Goal: Transaction & Acquisition: Download file/media

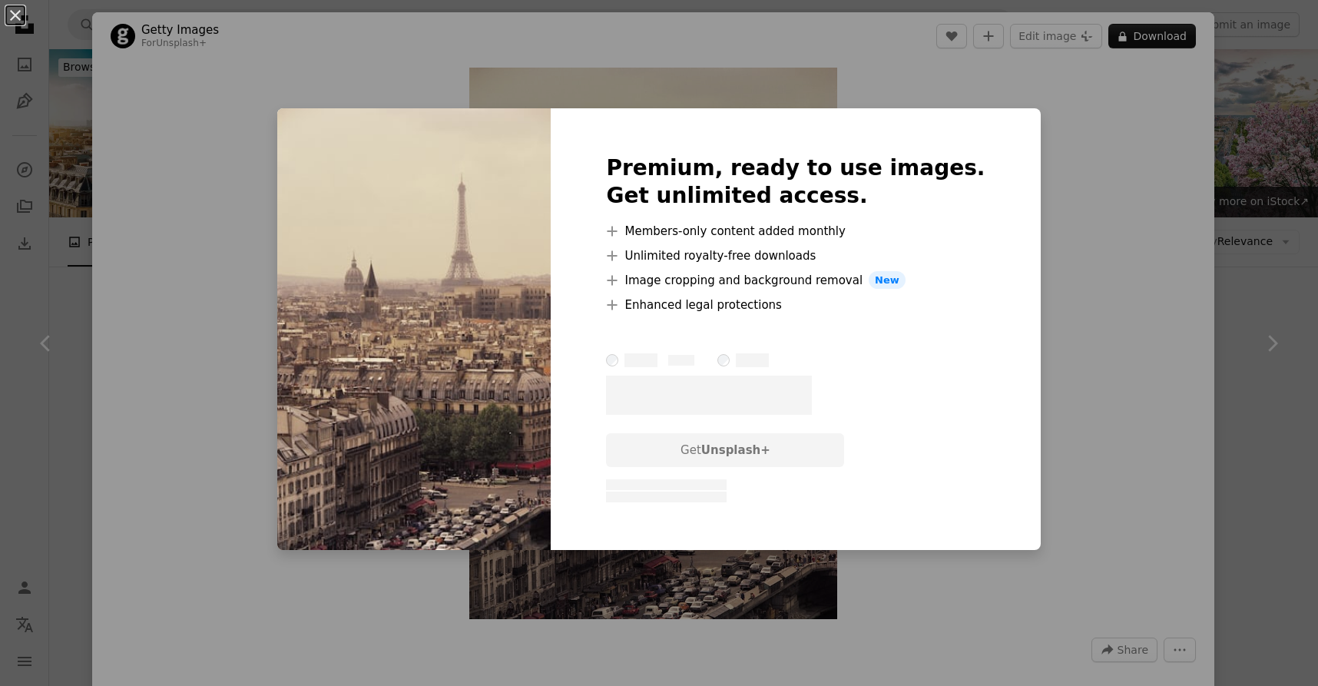
scroll to position [820, 0]
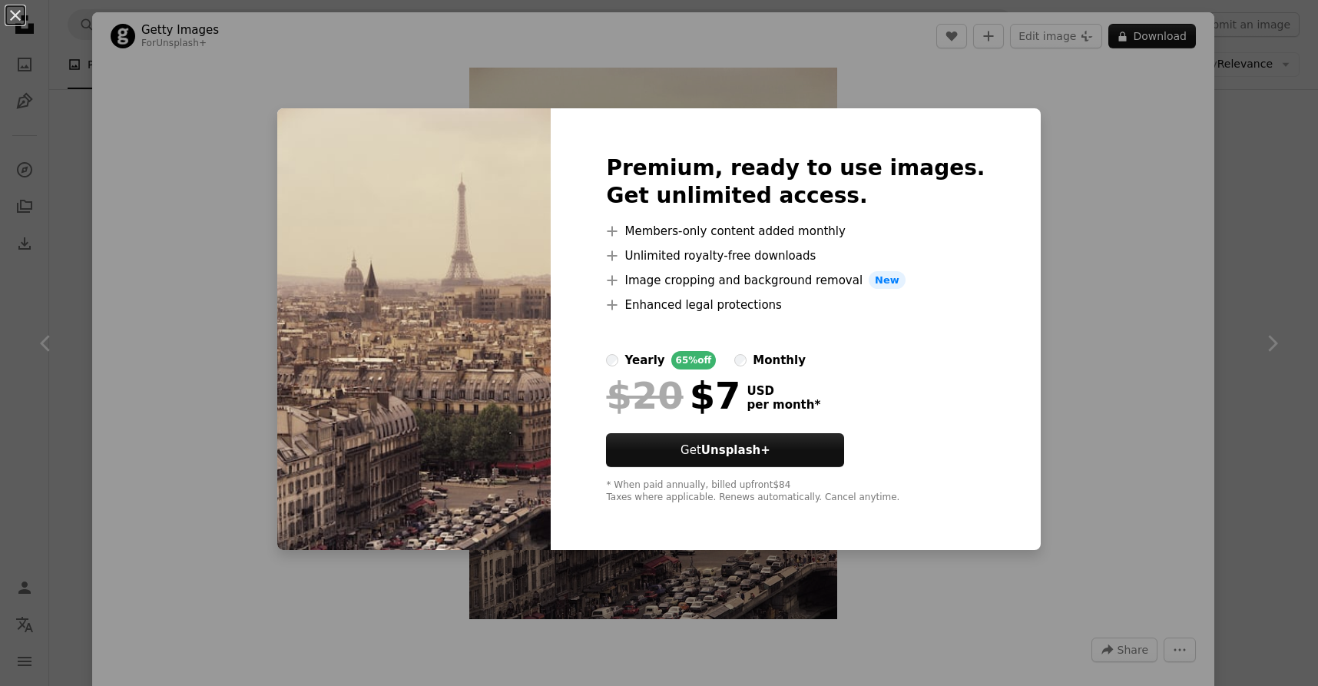
click at [776, 366] on label "monthly" at bounding box center [769, 360] width 71 height 18
click at [1290, 194] on div "An X shape Premium, ready to use images. Get unlimited access. A plus sign Memb…" at bounding box center [659, 343] width 1318 height 686
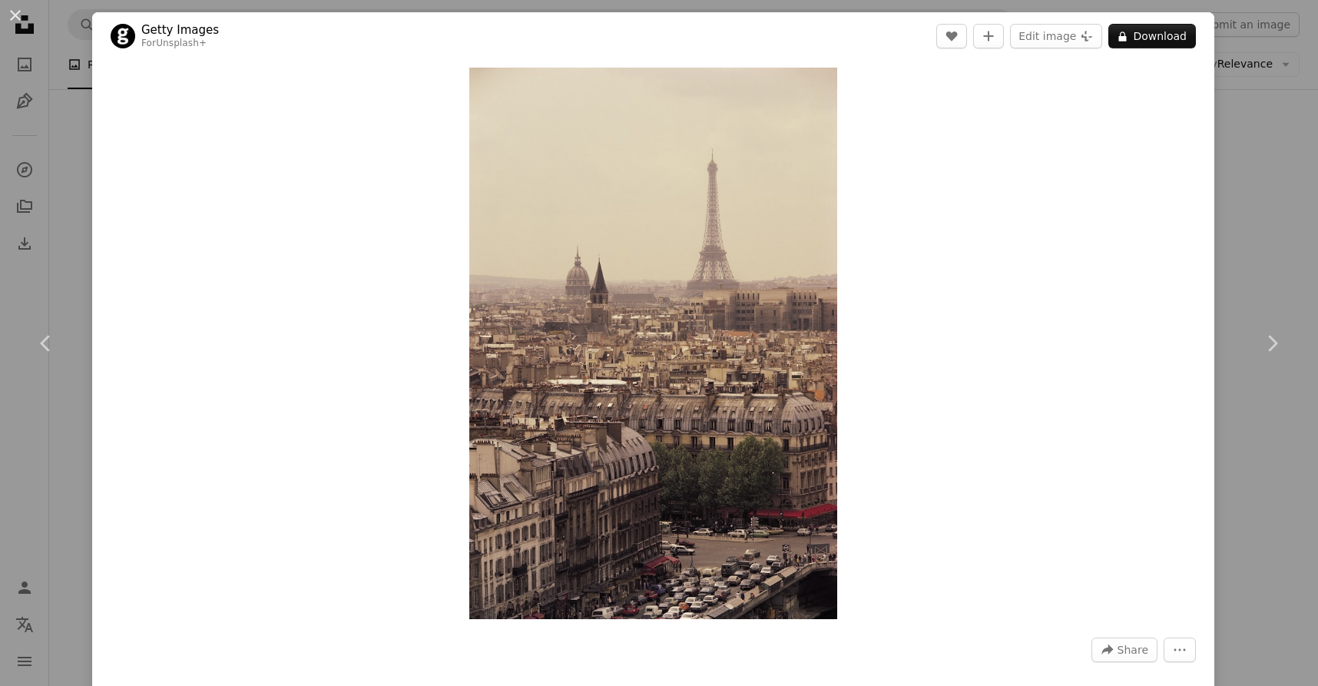
click at [1290, 194] on div "An X shape Chevron left Chevron right Getty Images For Unsplash+ A heart A plus…" at bounding box center [659, 343] width 1318 height 686
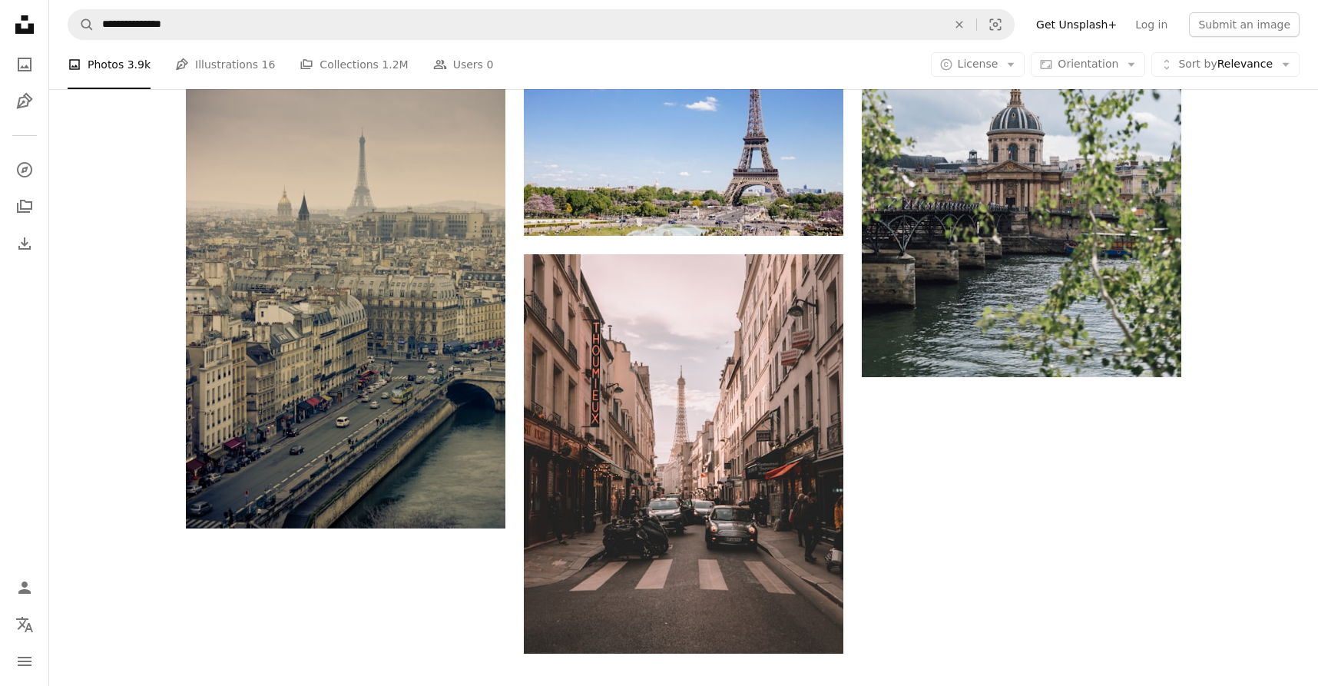
scroll to position [2316, 0]
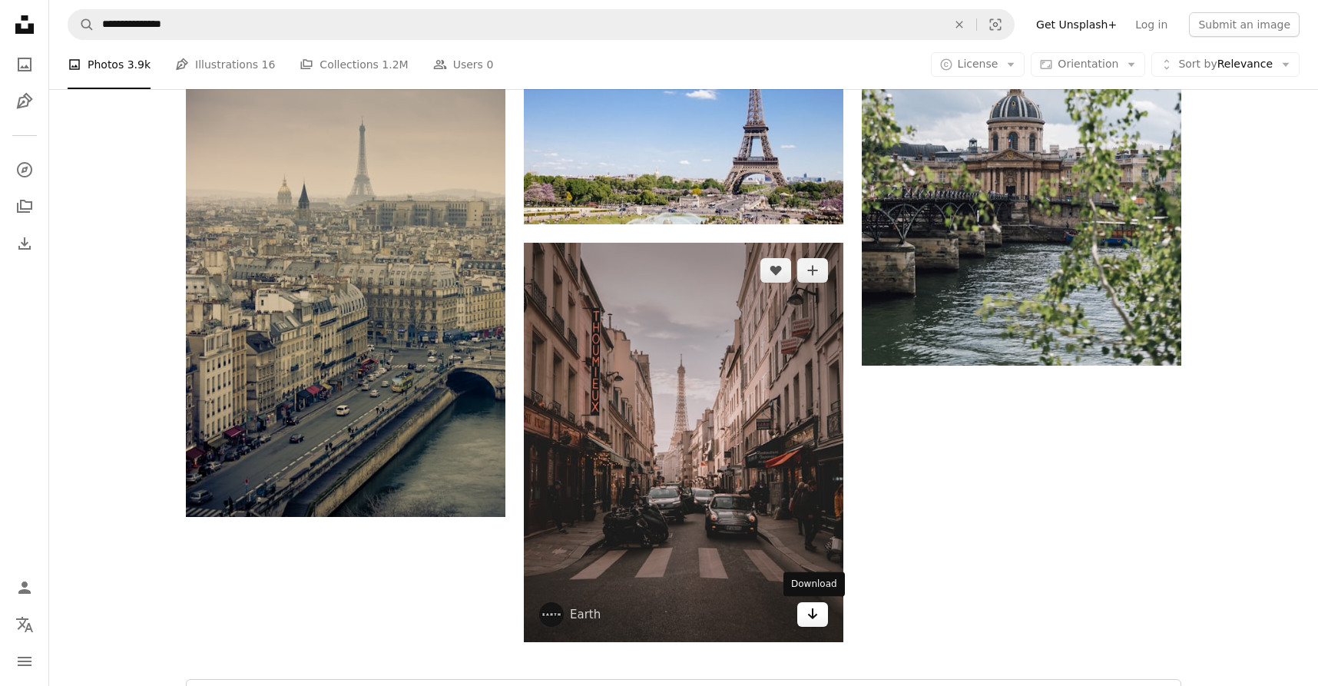
click at [807, 608] on icon "Arrow pointing down" at bounding box center [812, 613] width 12 height 18
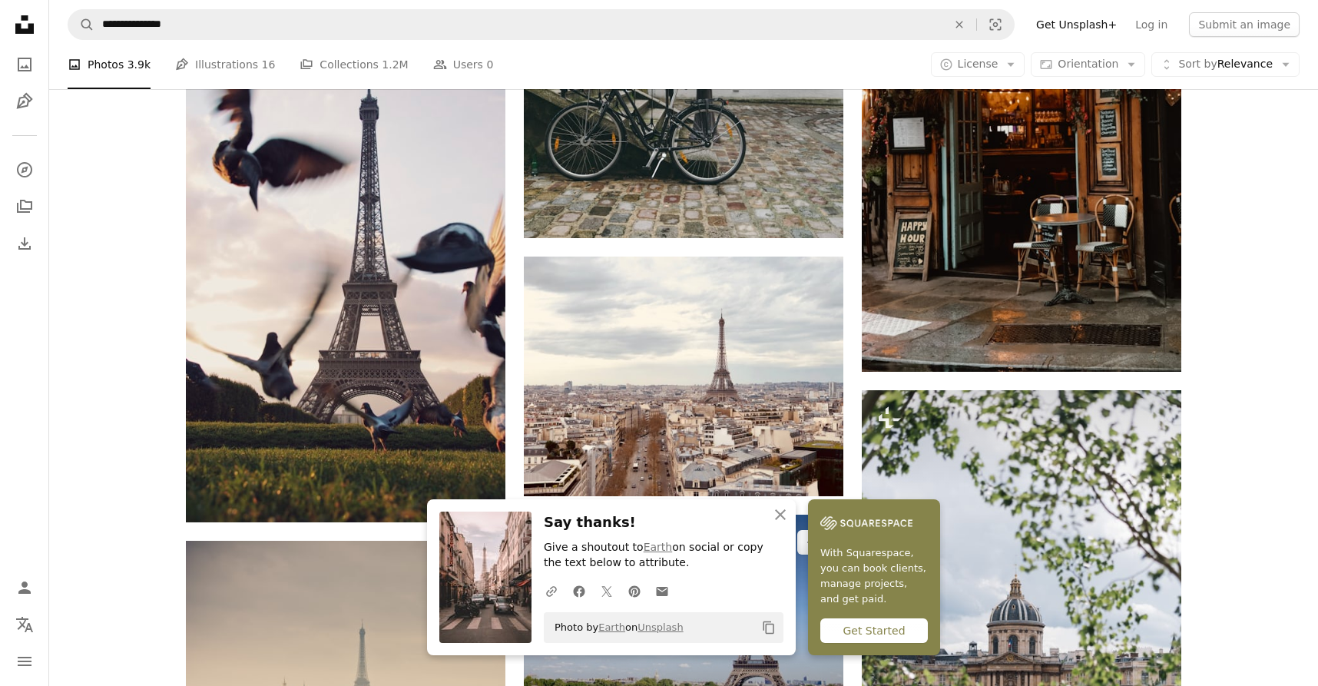
scroll to position [1800, 0]
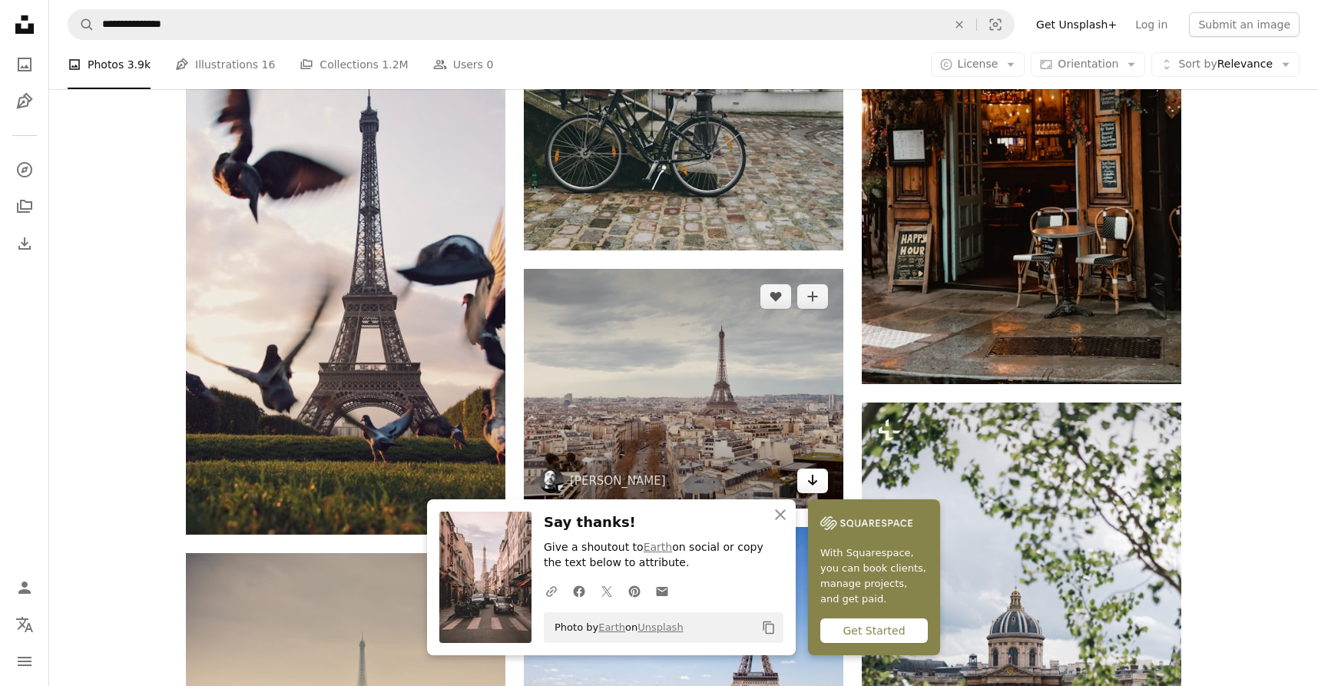
click at [810, 479] on icon "Arrow pointing down" at bounding box center [812, 480] width 12 height 18
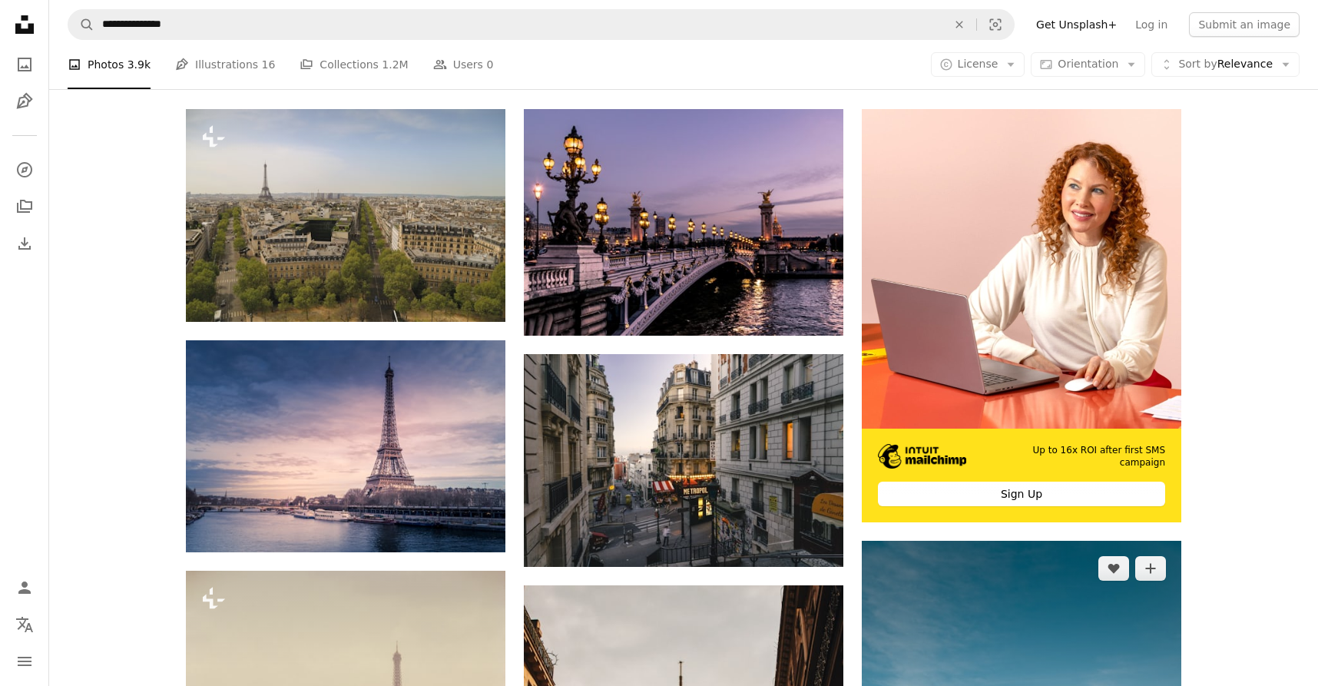
scroll to position [269, 0]
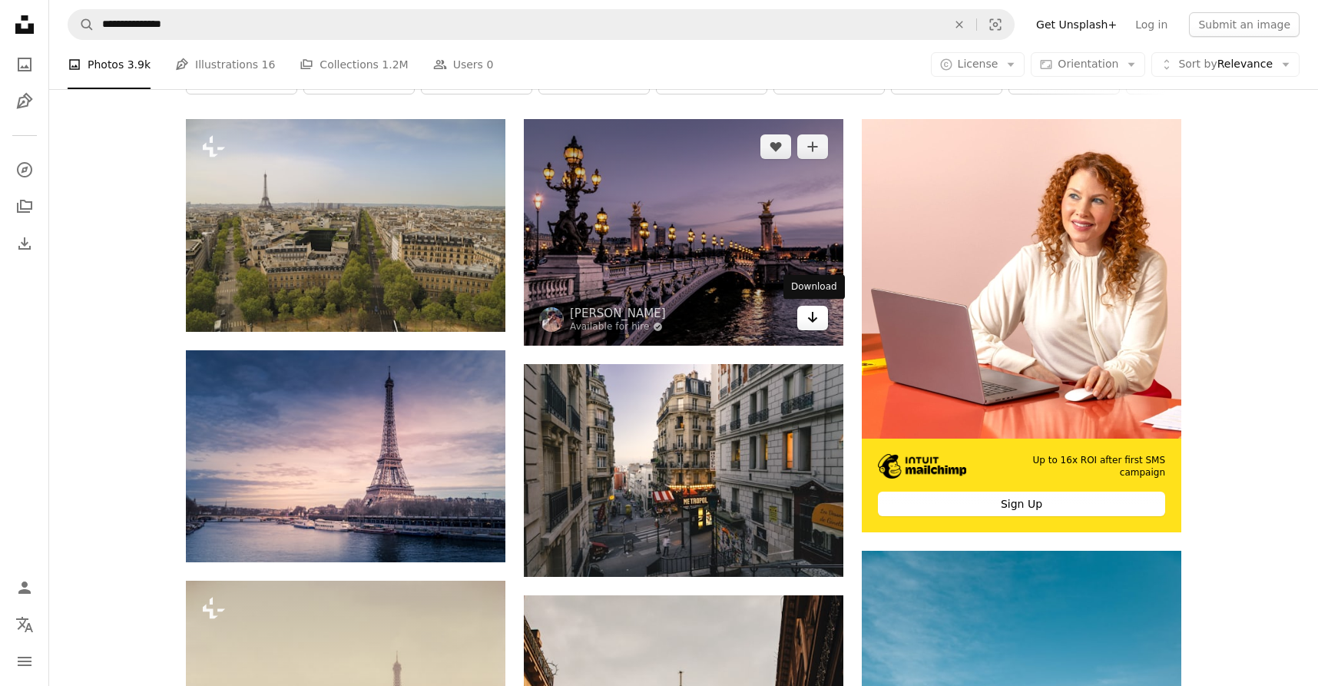
click at [818, 314] on icon "Arrow pointing down" at bounding box center [812, 317] width 12 height 18
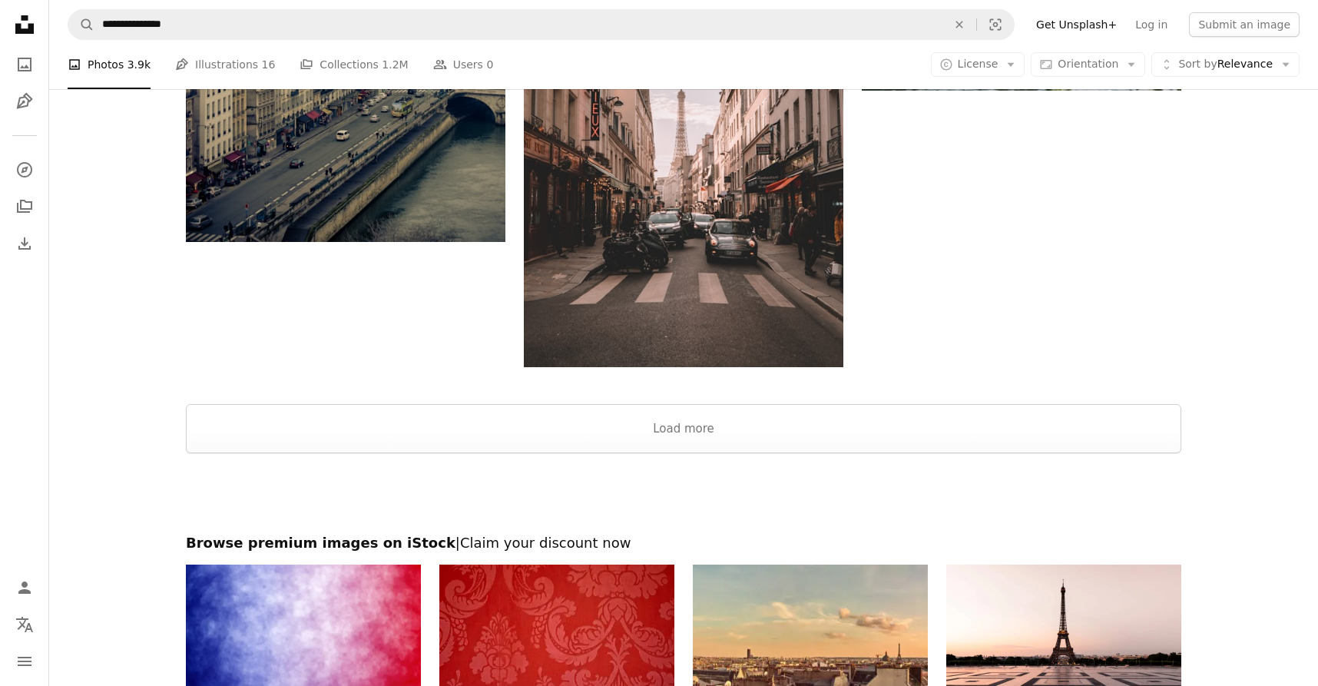
scroll to position [2525, 0]
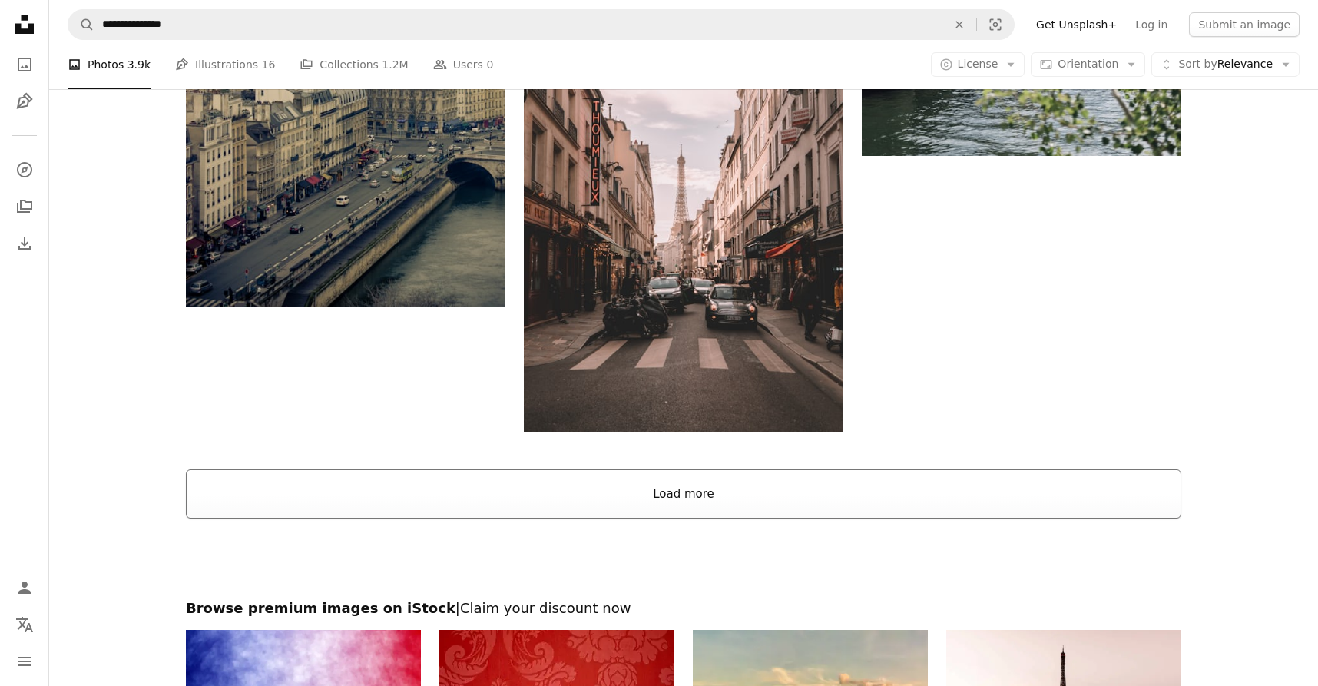
click at [600, 496] on button "Load more" at bounding box center [683, 493] width 995 height 49
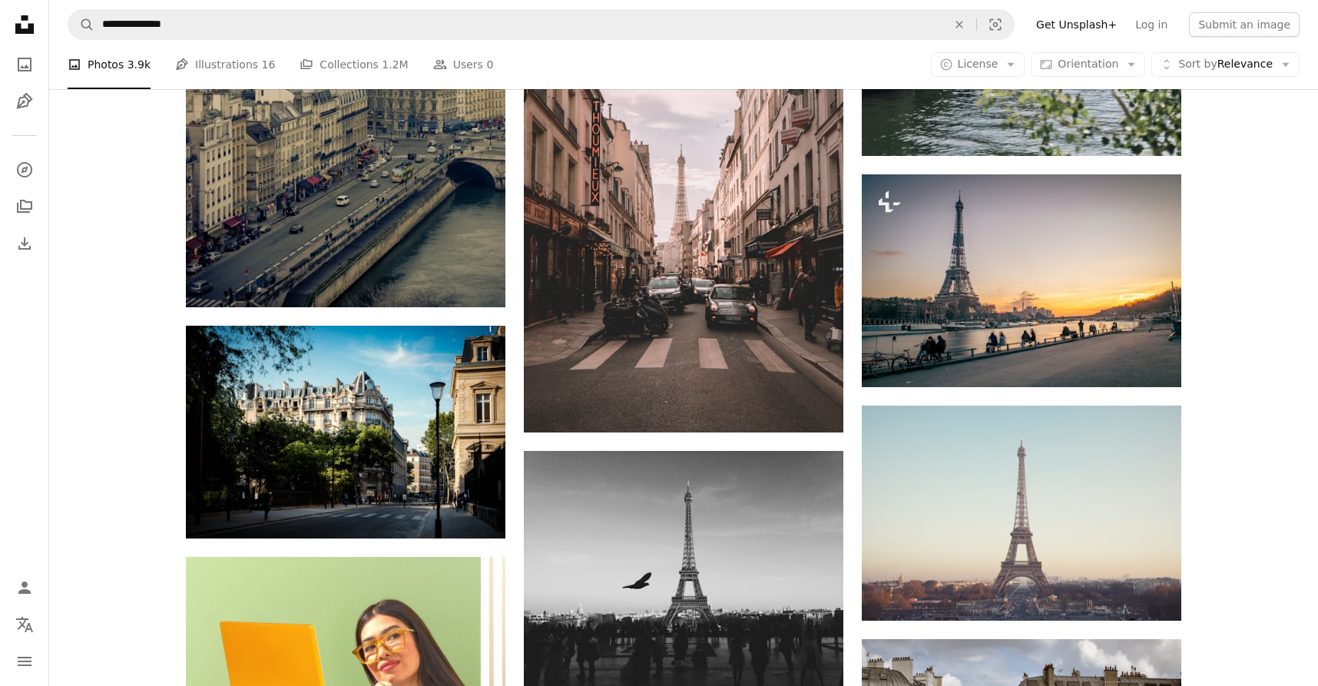
scroll to position [2565, 0]
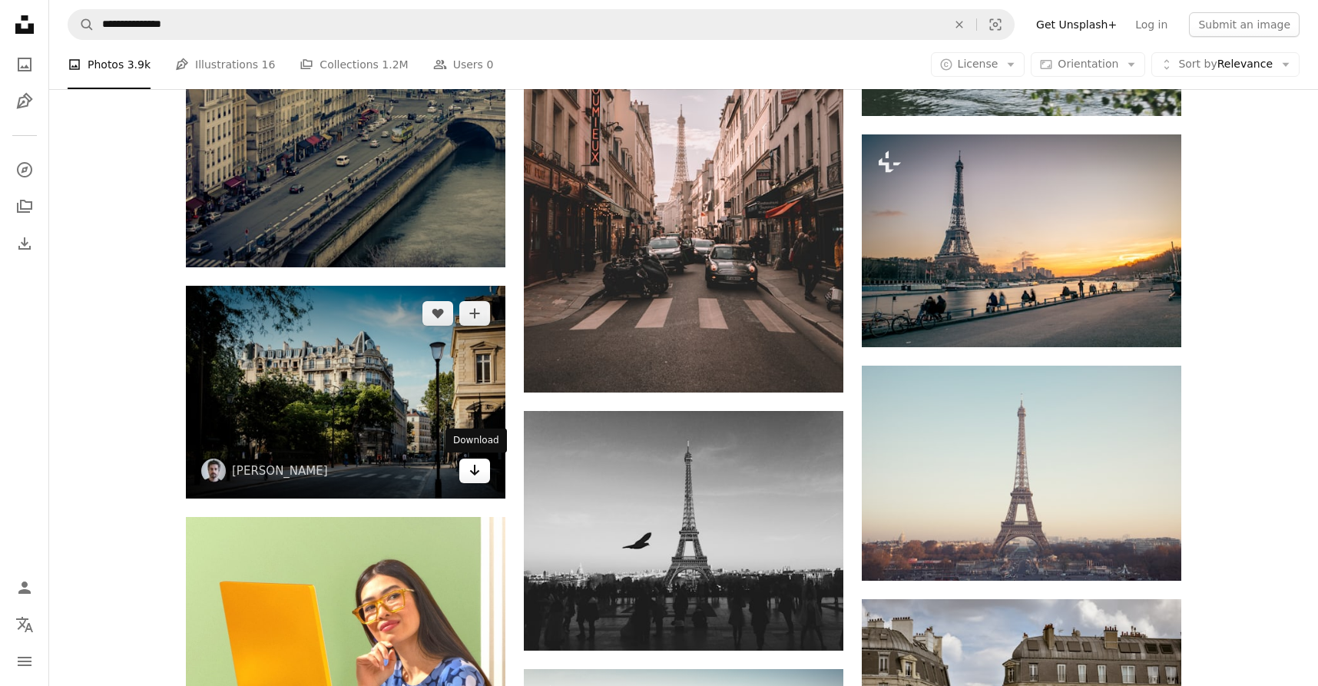
click at [473, 479] on icon "Arrow pointing down" at bounding box center [475, 470] width 12 height 18
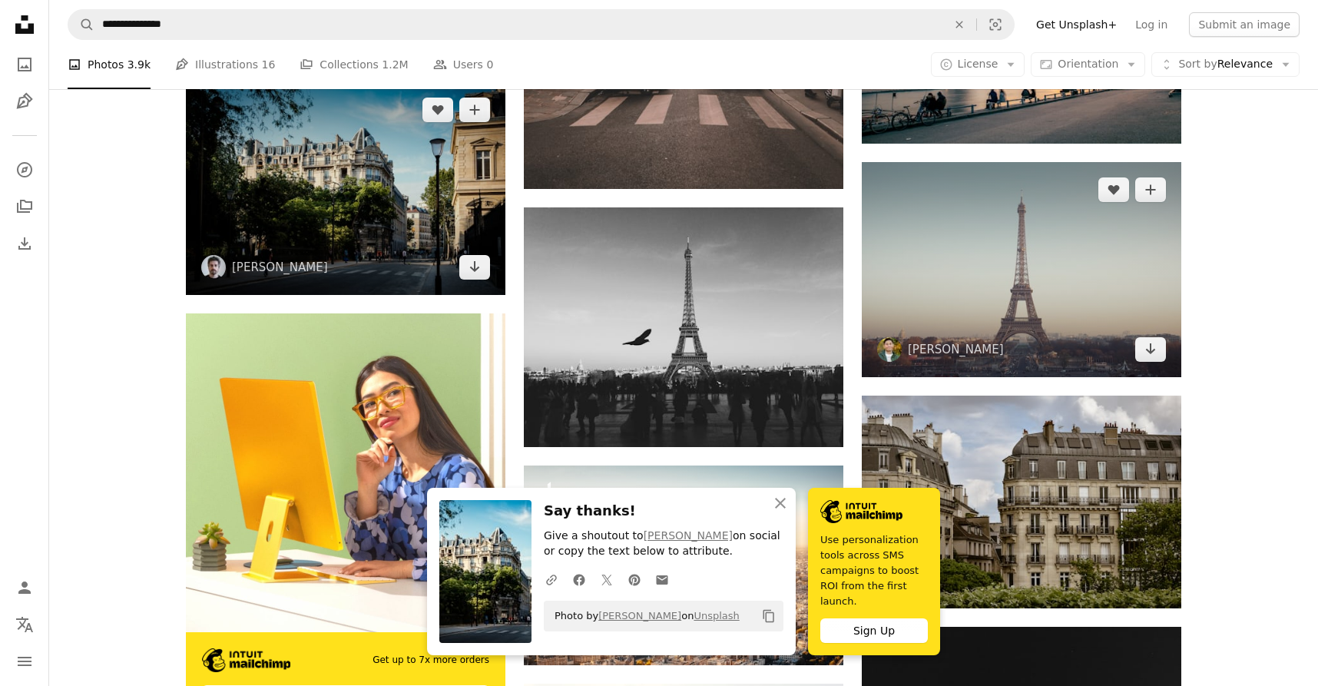
scroll to position [2763, 0]
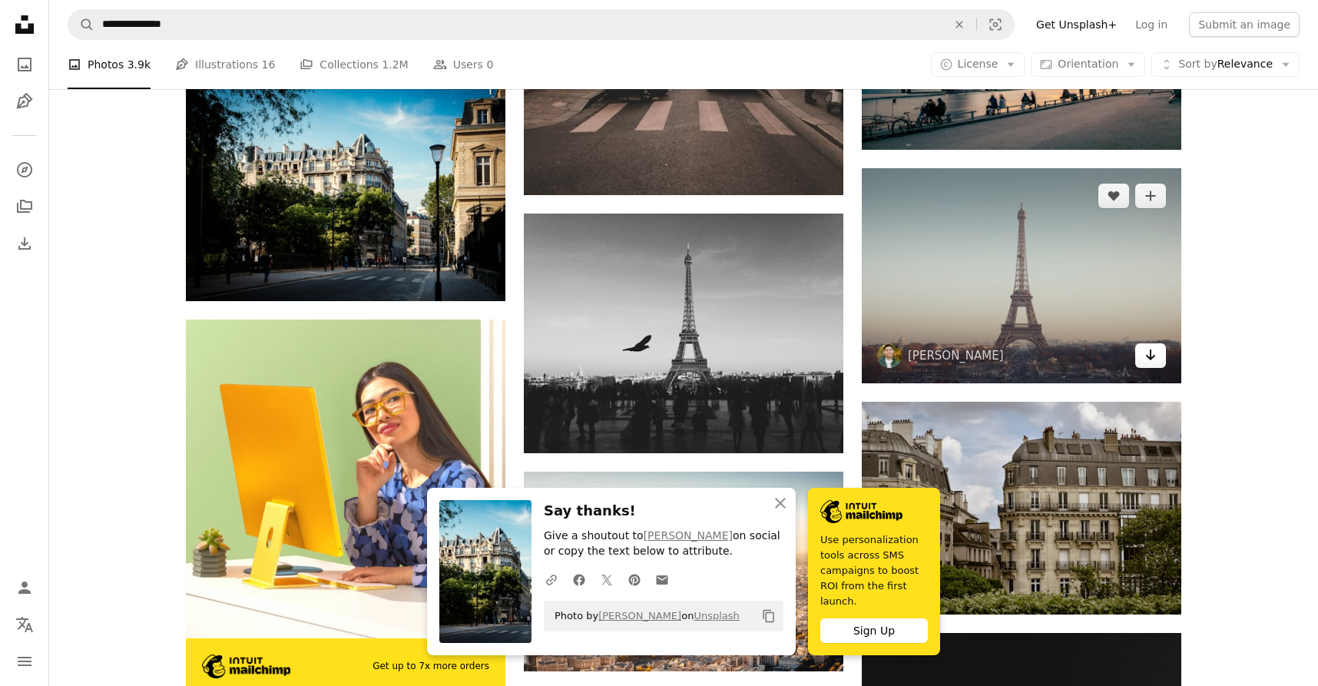
click at [1144, 356] on icon "Arrow pointing down" at bounding box center [1150, 355] width 12 height 18
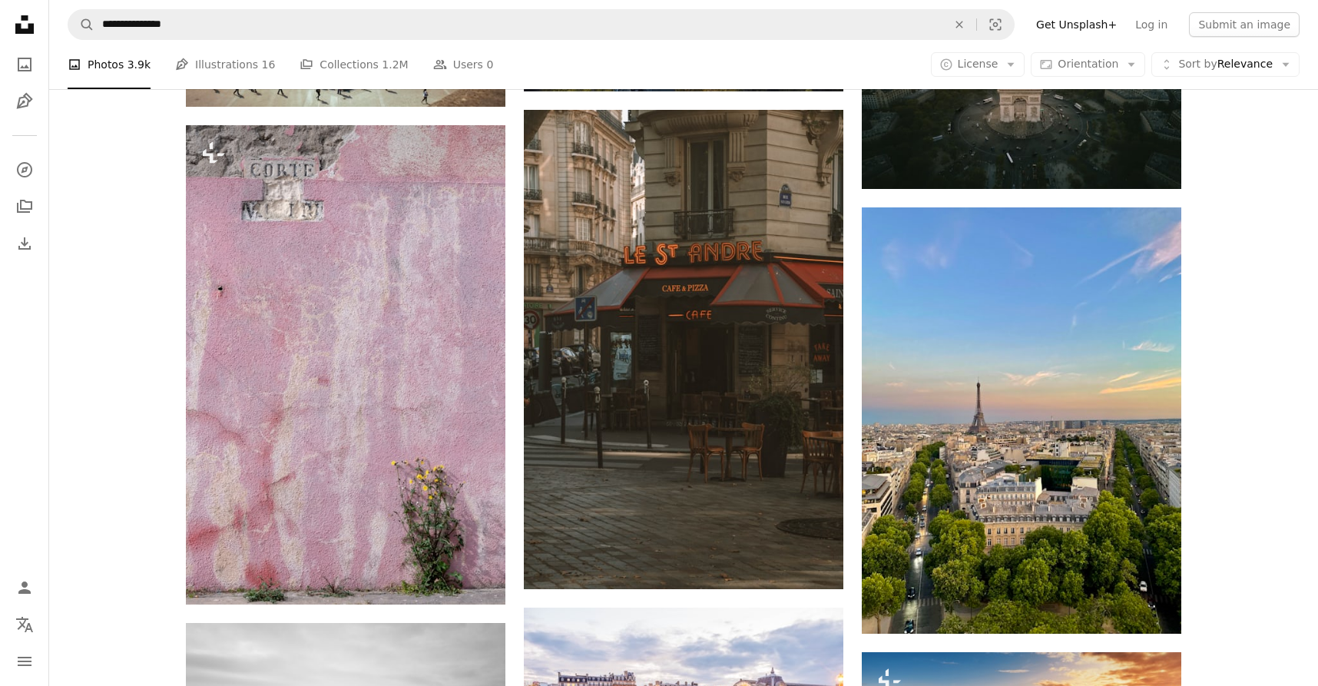
scroll to position [6281, 0]
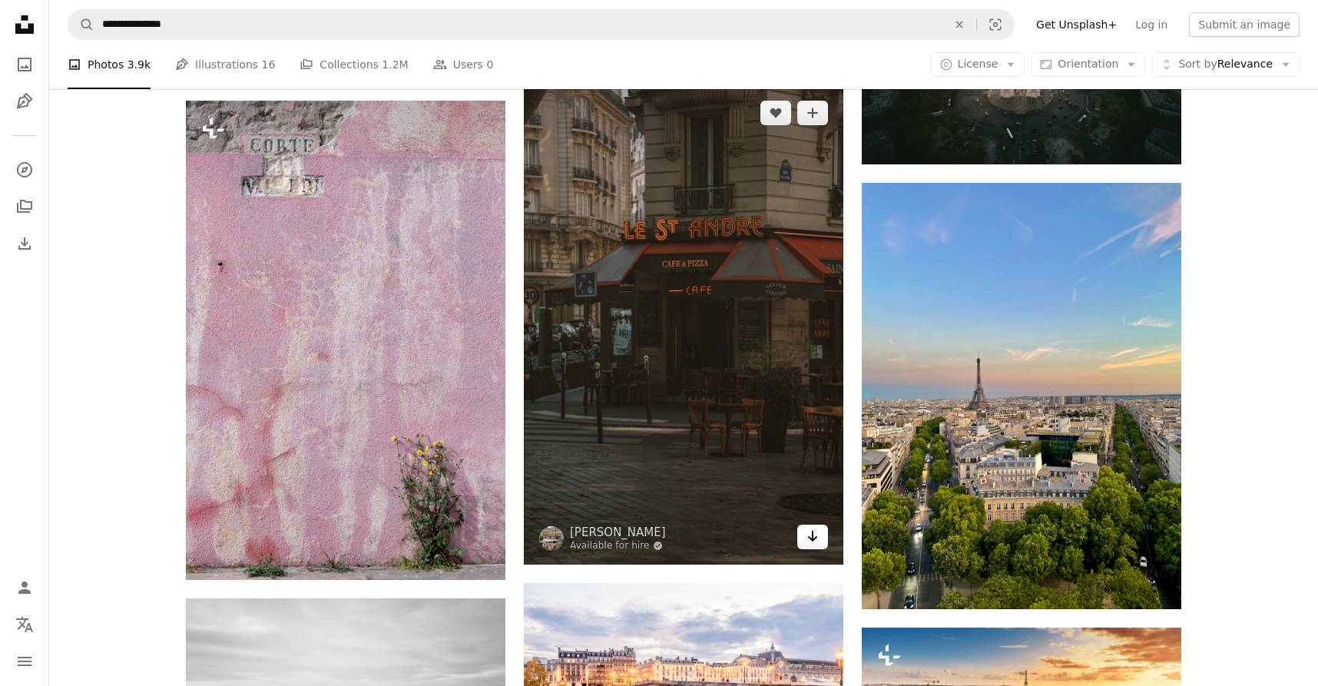
click at [810, 544] on icon "Arrow pointing down" at bounding box center [812, 536] width 12 height 18
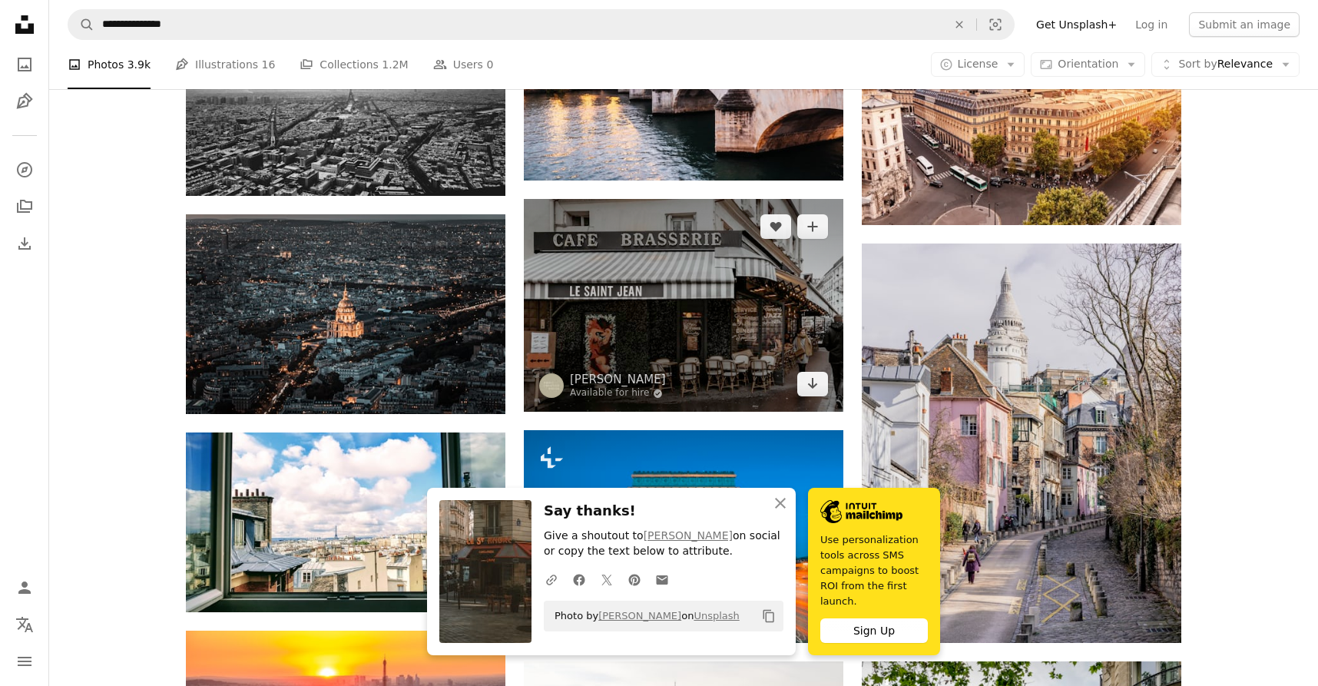
scroll to position [6910, 0]
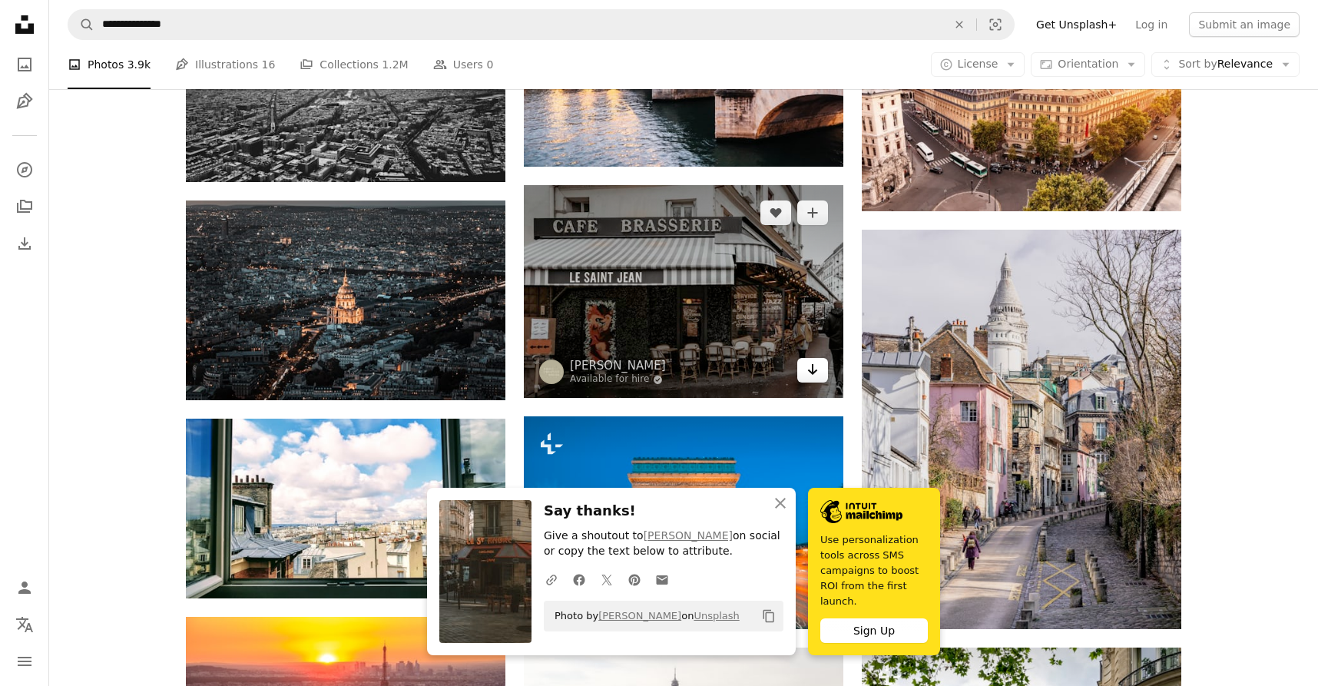
click at [817, 376] on icon "Arrow pointing down" at bounding box center [812, 369] width 12 height 18
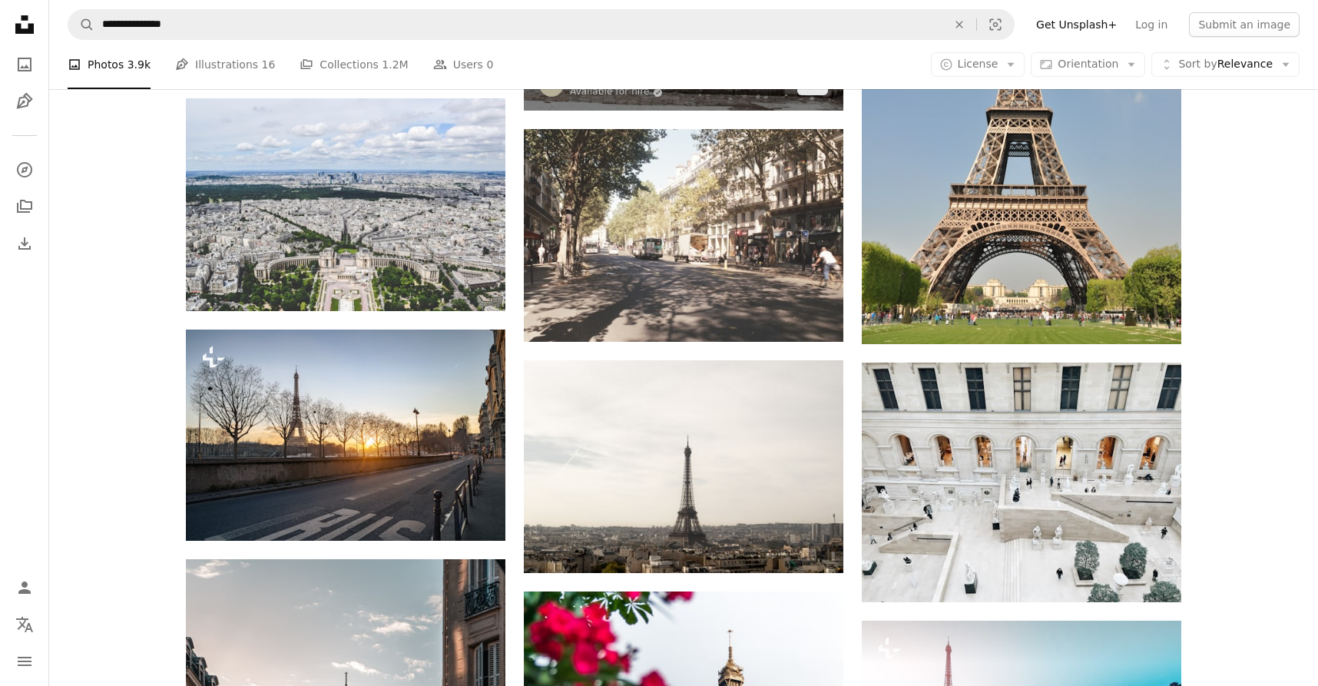
scroll to position [8155, 0]
